Goal: Ask a question: Seek information or help from site administrators or community

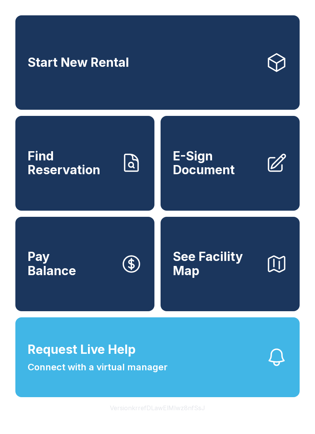
click at [157, 367] on span "Request Live Help Connect with a virtual manager" at bounding box center [98, 357] width 140 height 34
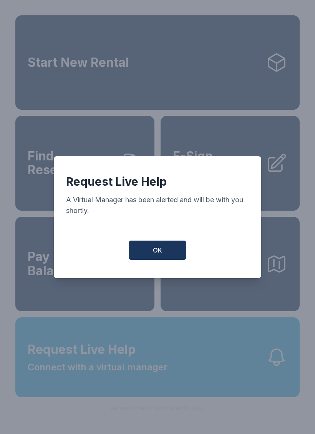
click at [150, 257] on button "OK" at bounding box center [157, 249] width 58 height 19
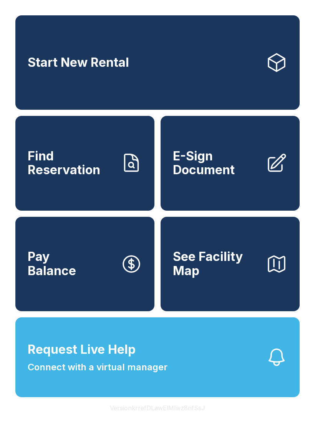
click at [138, 374] on span "Request Live Help Connect with a virtual manager" at bounding box center [98, 357] width 140 height 34
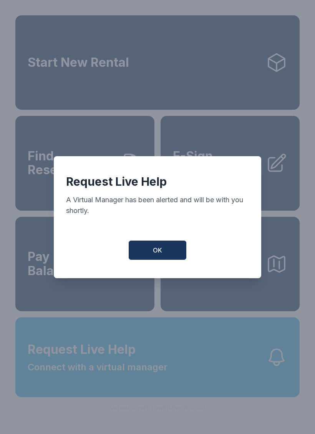
click at [156, 249] on button "OK" at bounding box center [157, 249] width 58 height 19
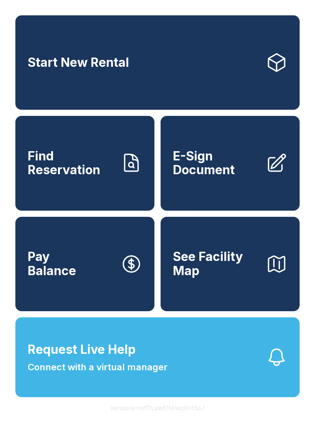
click at [166, 374] on span "Request Live Help Connect with a virtual manager" at bounding box center [98, 357] width 140 height 34
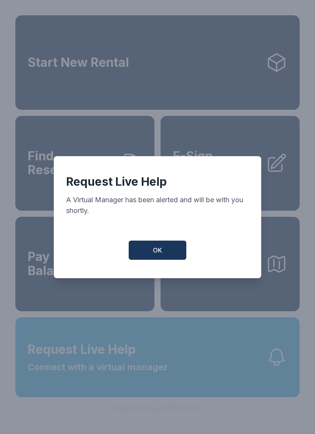
click at [159, 249] on button "OK" at bounding box center [157, 249] width 58 height 19
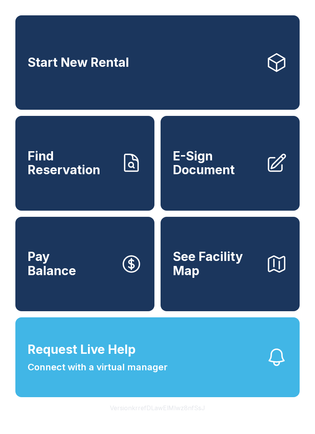
click at [147, 373] on span "Request Live Help Connect with a virtual manager" at bounding box center [98, 357] width 140 height 34
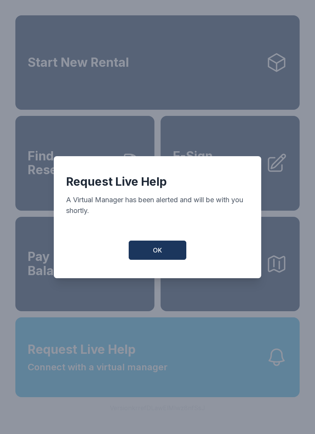
click at [156, 255] on span "OK" at bounding box center [157, 249] width 9 height 9
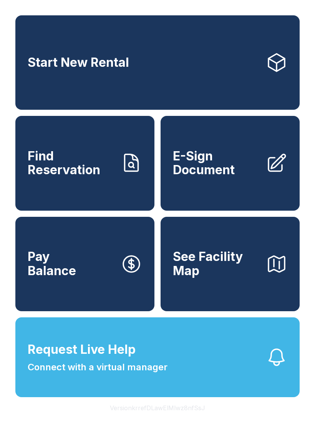
click at [164, 372] on span "Request Live Help Connect with a virtual manager" at bounding box center [98, 357] width 140 height 34
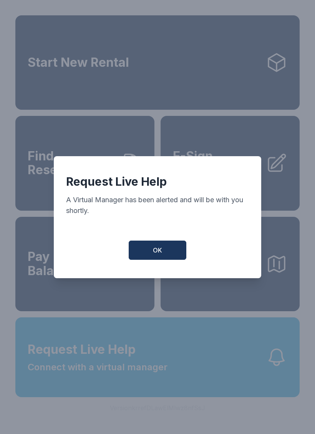
click at [175, 254] on button "OK" at bounding box center [157, 249] width 58 height 19
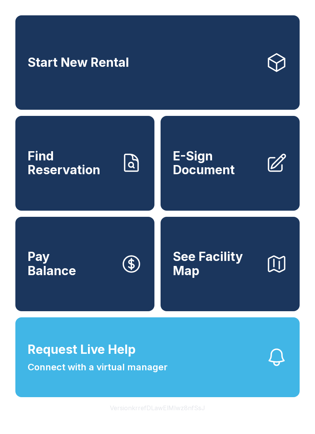
click at [138, 374] on span "Request Live Help Connect with a virtual manager" at bounding box center [98, 357] width 140 height 34
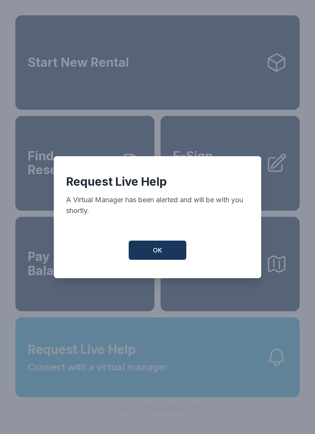
click at [164, 258] on button "OK" at bounding box center [157, 249] width 58 height 19
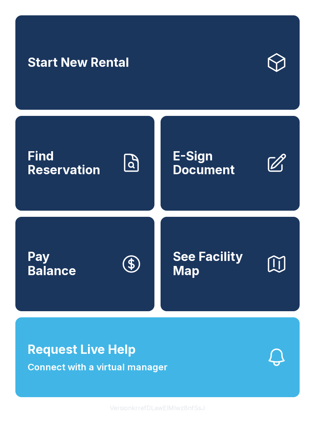
click at [137, 374] on span "Connect with a virtual manager" at bounding box center [98, 367] width 140 height 14
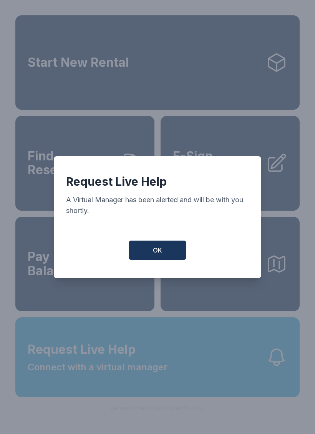
click at [163, 254] on button "OK" at bounding box center [157, 249] width 58 height 19
